Goal: Check status

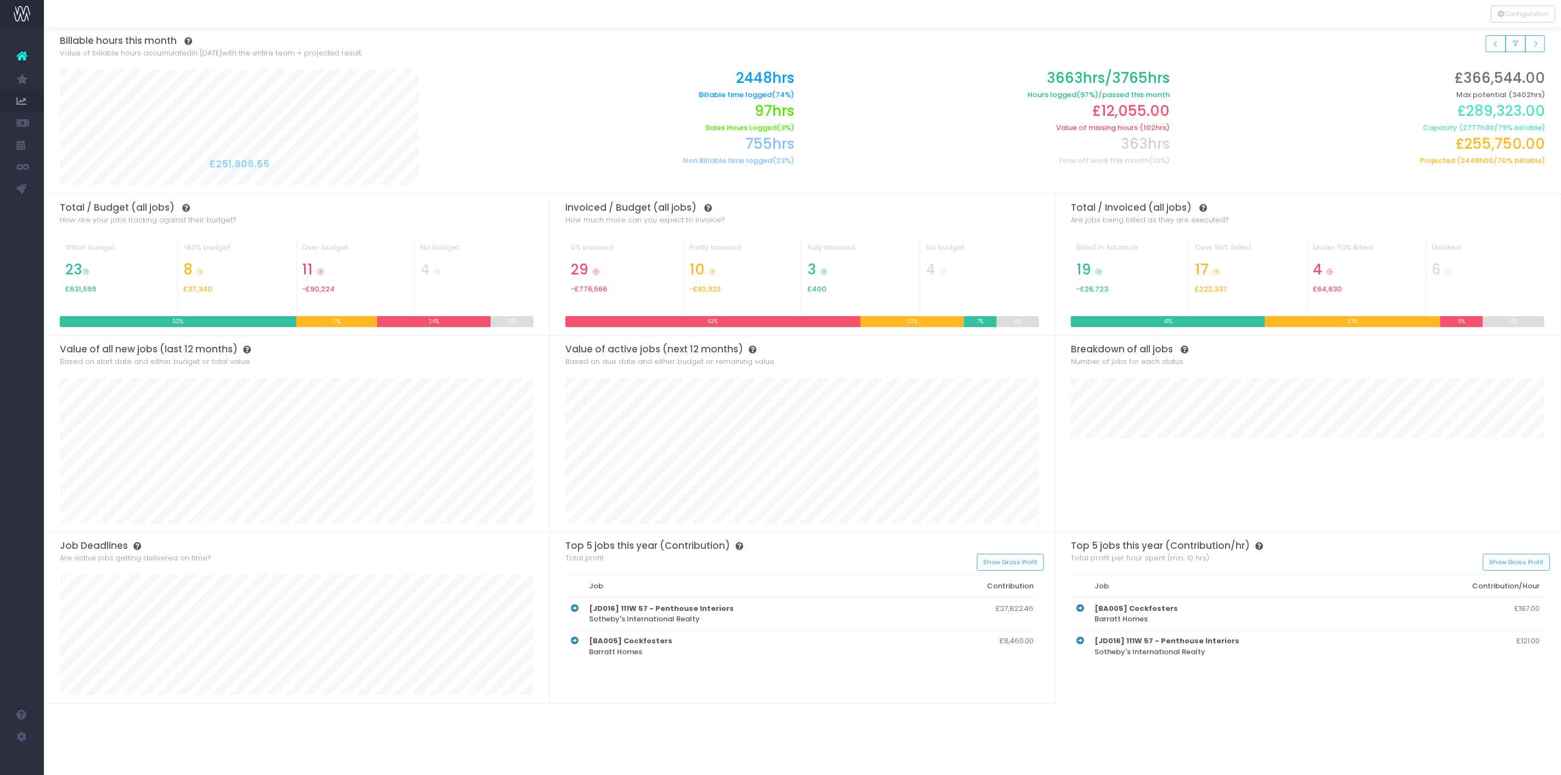
drag, startPoint x: 64, startPoint y: 207, endPoint x: 69, endPoint y: 195, distance: 13.4
click at [64, 207] on span "Health Check" at bounding box center [70, 210] width 21 height 19
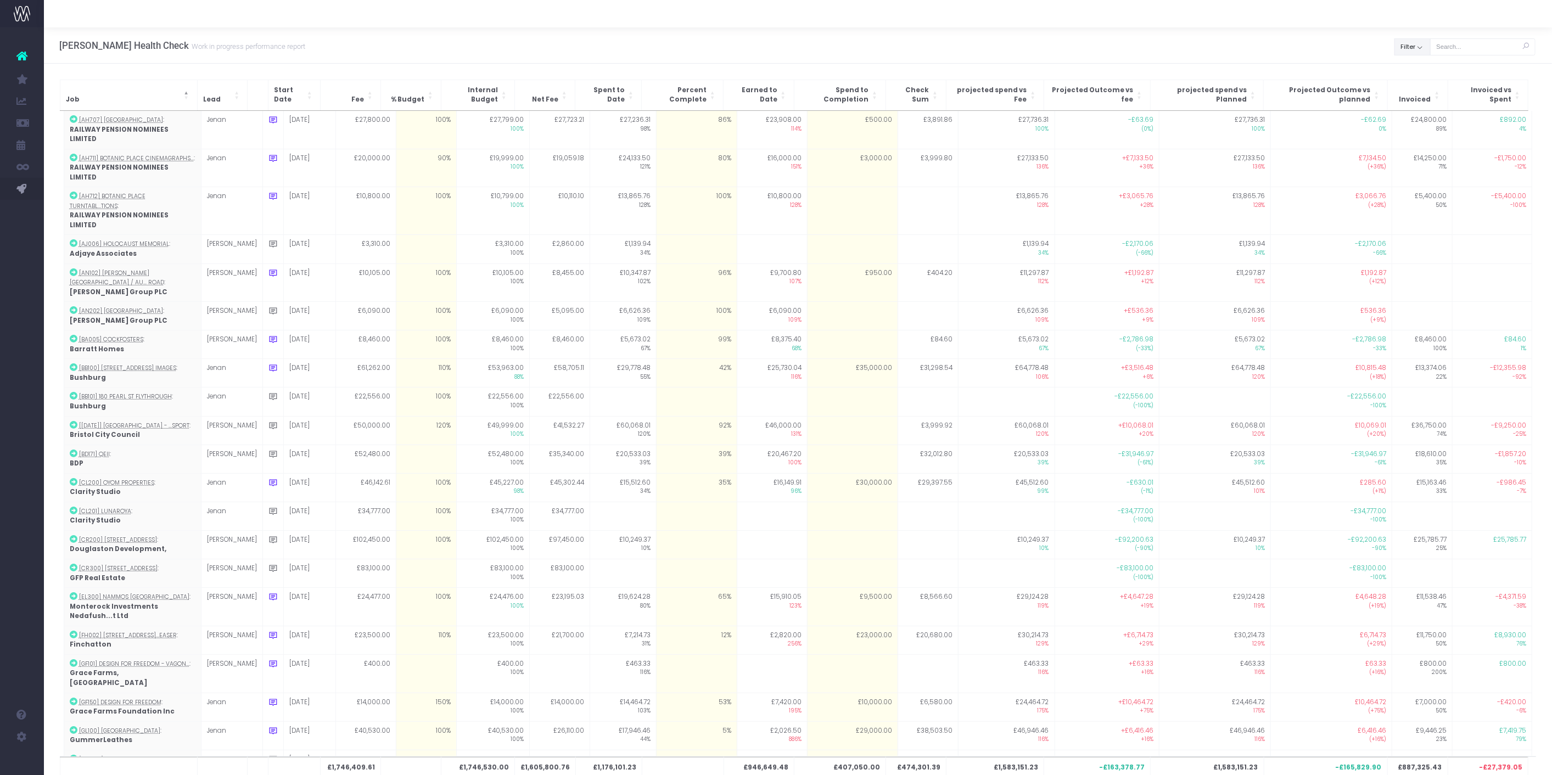
click at [1426, 48] on button "Filter" at bounding box center [1412, 46] width 36 height 17
click at [1415, 71] on span at bounding box center [1410, 71] width 10 height 10
click at [1422, 71] on input "All" at bounding box center [1425, 69] width 7 height 7
checkbox input "false"
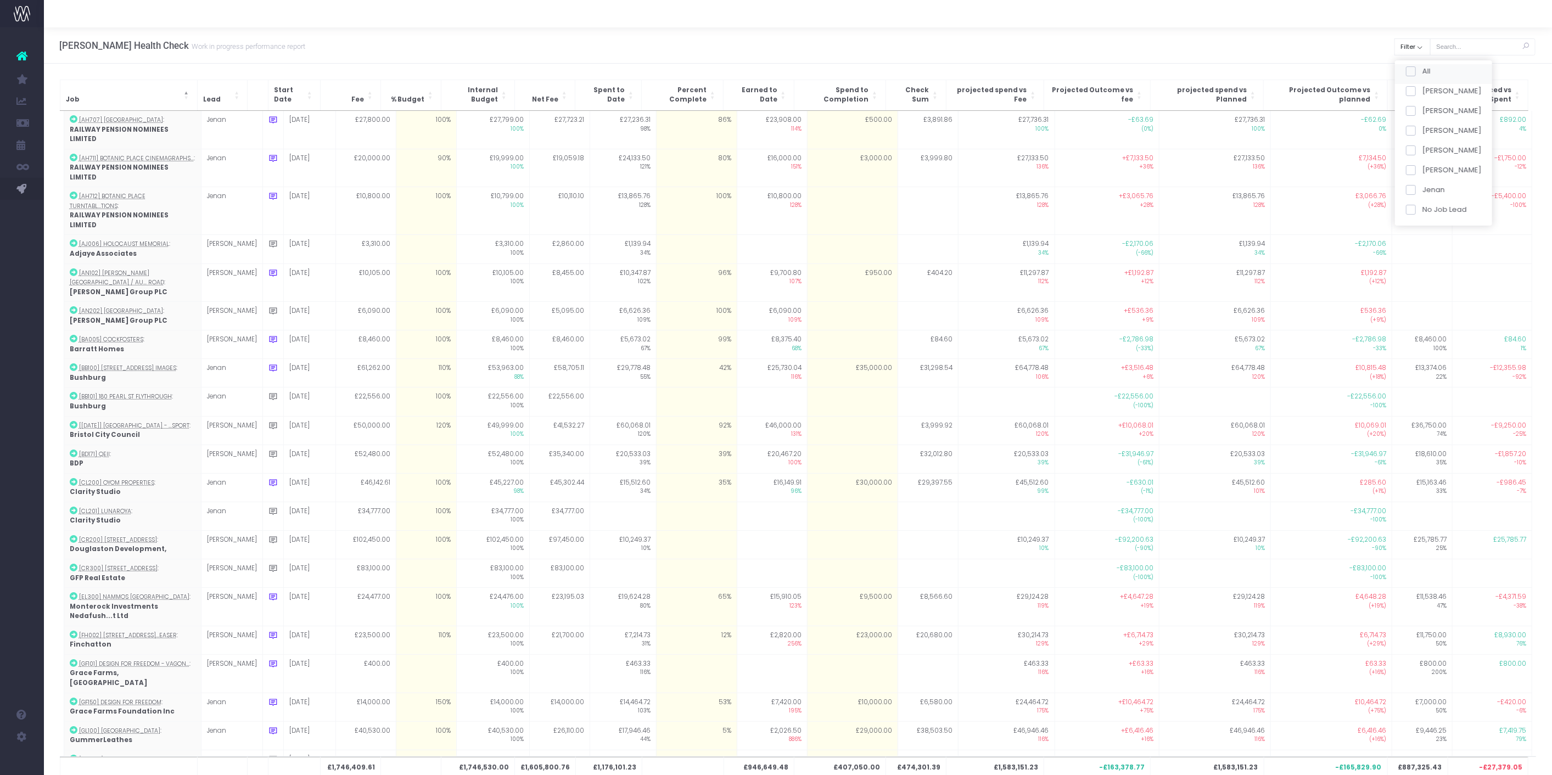
checkbox input "false"
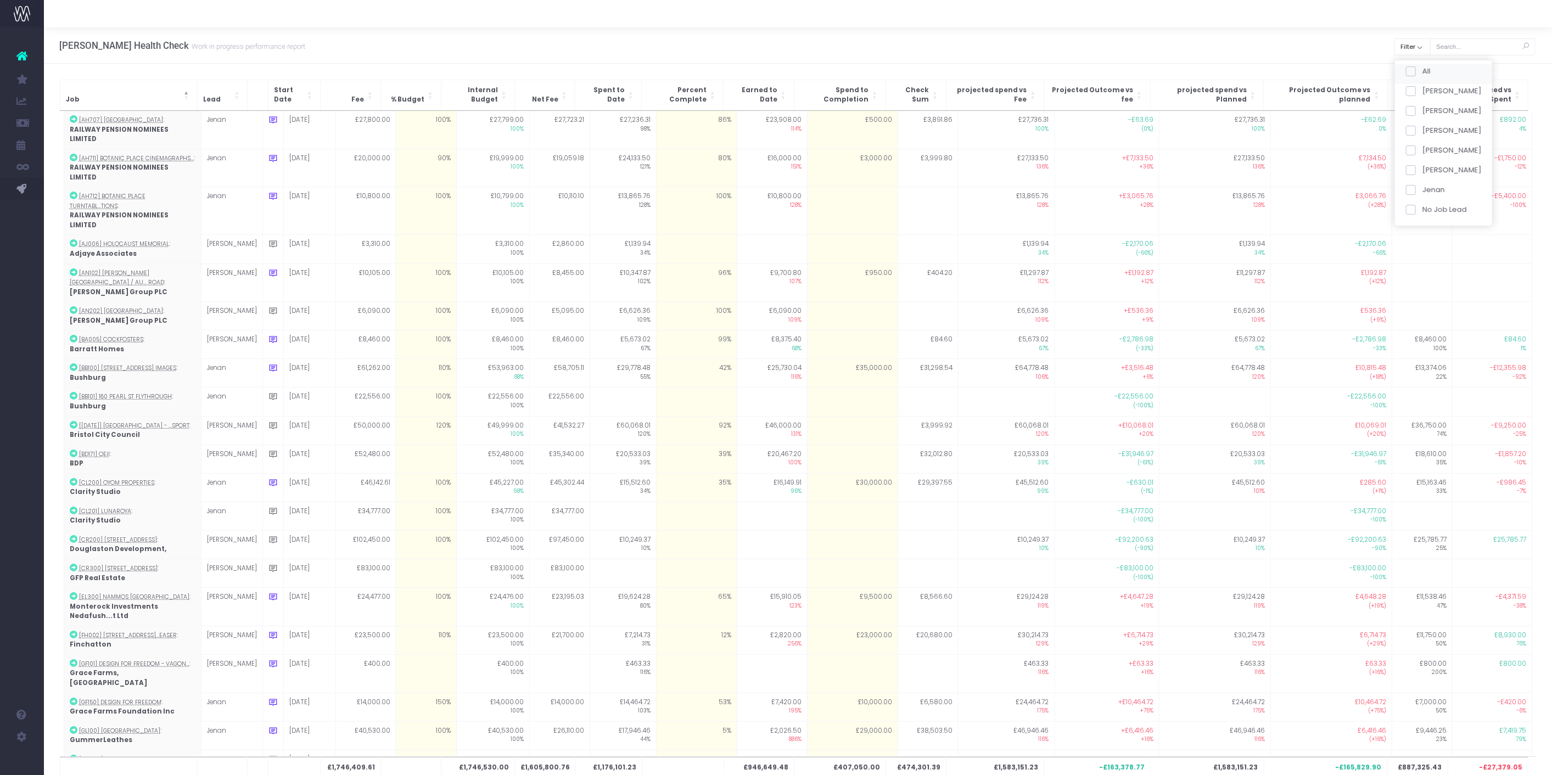
checkbox input "false"
click at [1412, 111] on span at bounding box center [1410, 111] width 10 height 10
click at [1422, 111] on input "Mikaela" at bounding box center [1425, 108] width 7 height 7
checkbox input "true"
click at [1415, 230] on button "Apply" at bounding box center [1419, 231] width 33 height 18
